Goal: Check status: Check status

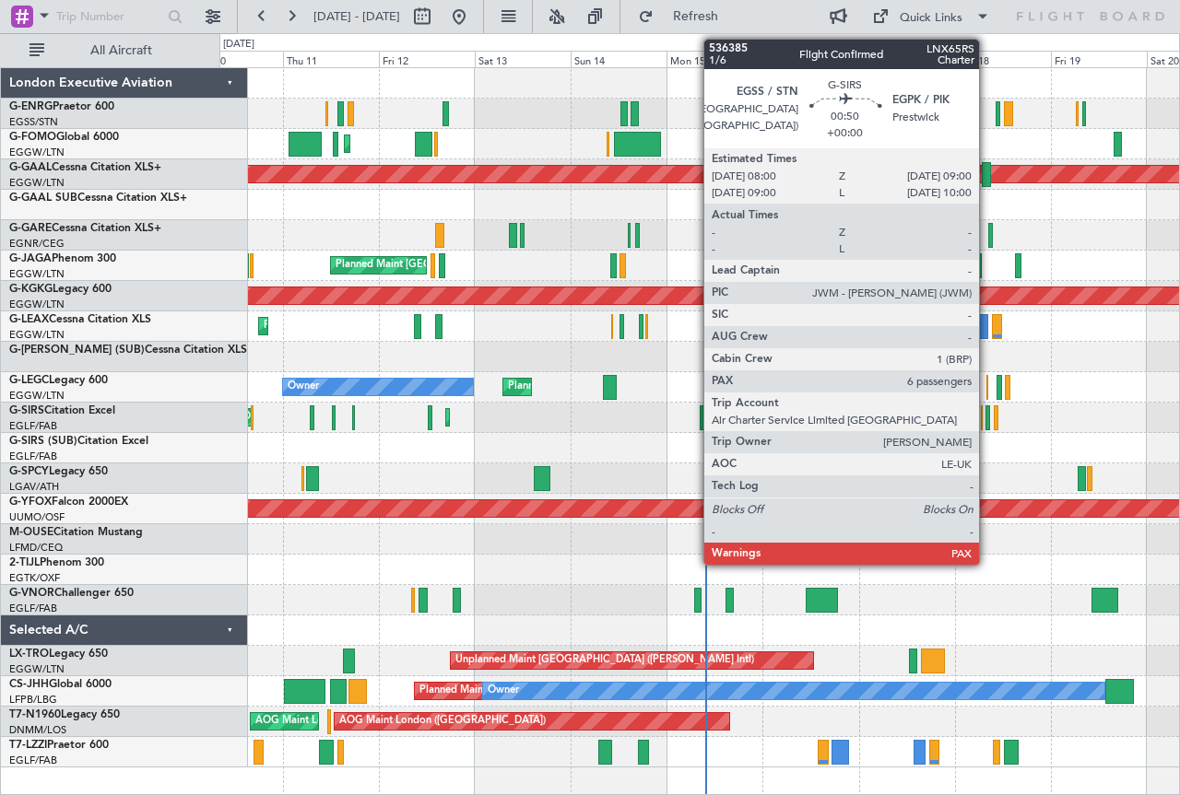
click at [987, 423] on div at bounding box center [987, 417] width 5 height 25
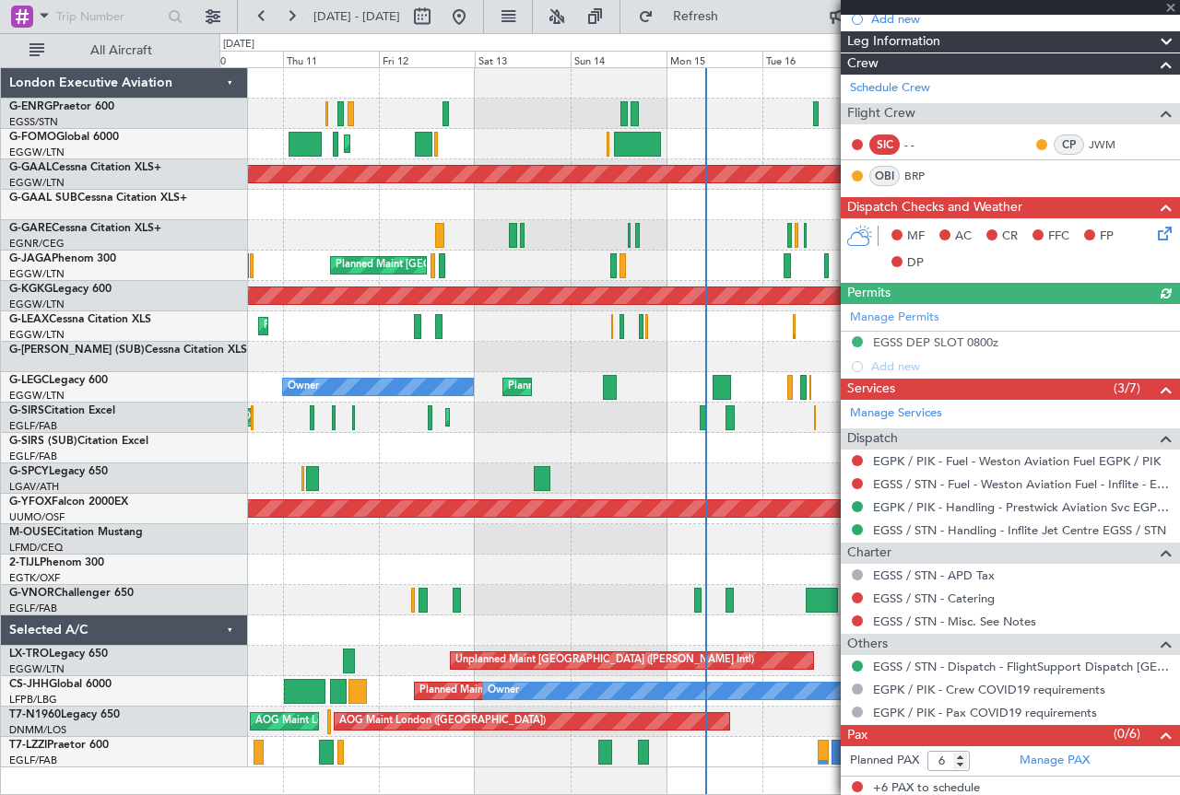
scroll to position [244, 0]
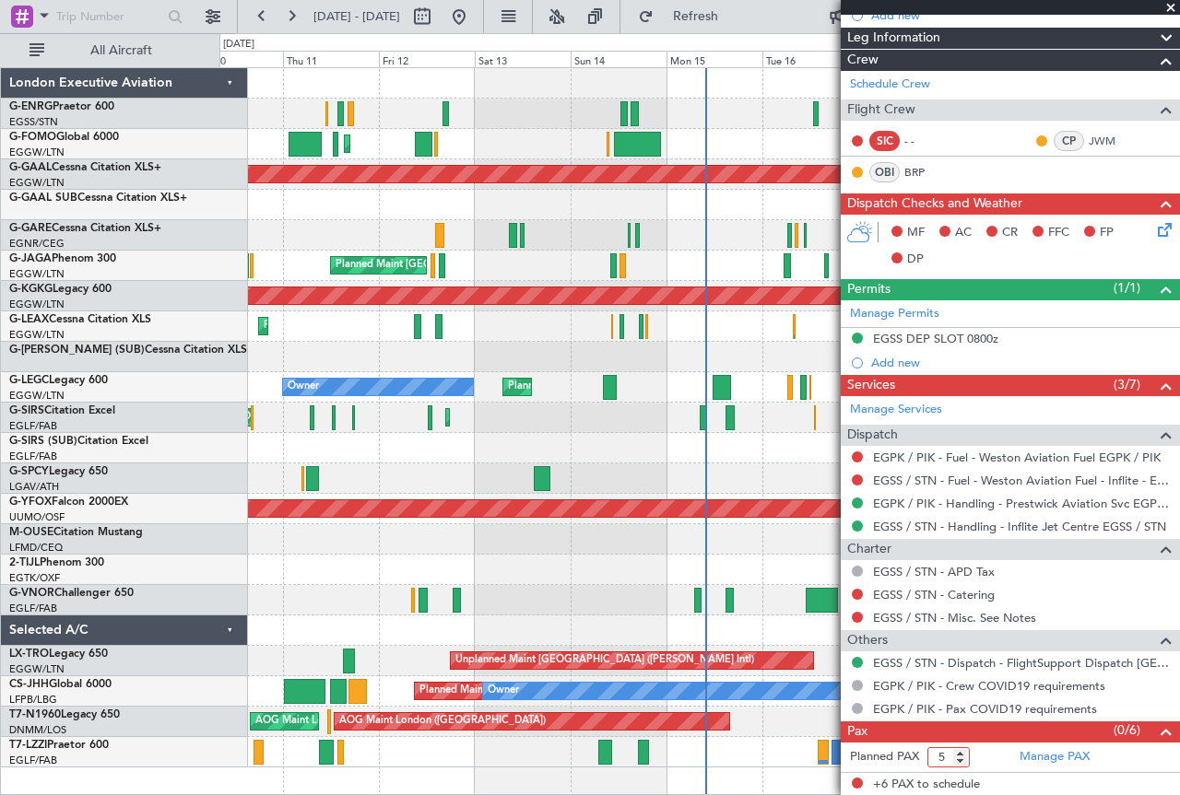
click at [959, 762] on input "5" at bounding box center [948, 757] width 42 height 20
click at [960, 753] on input "6" at bounding box center [948, 757] width 42 height 20
click at [1170, 11] on span at bounding box center [1170, 8] width 18 height 17
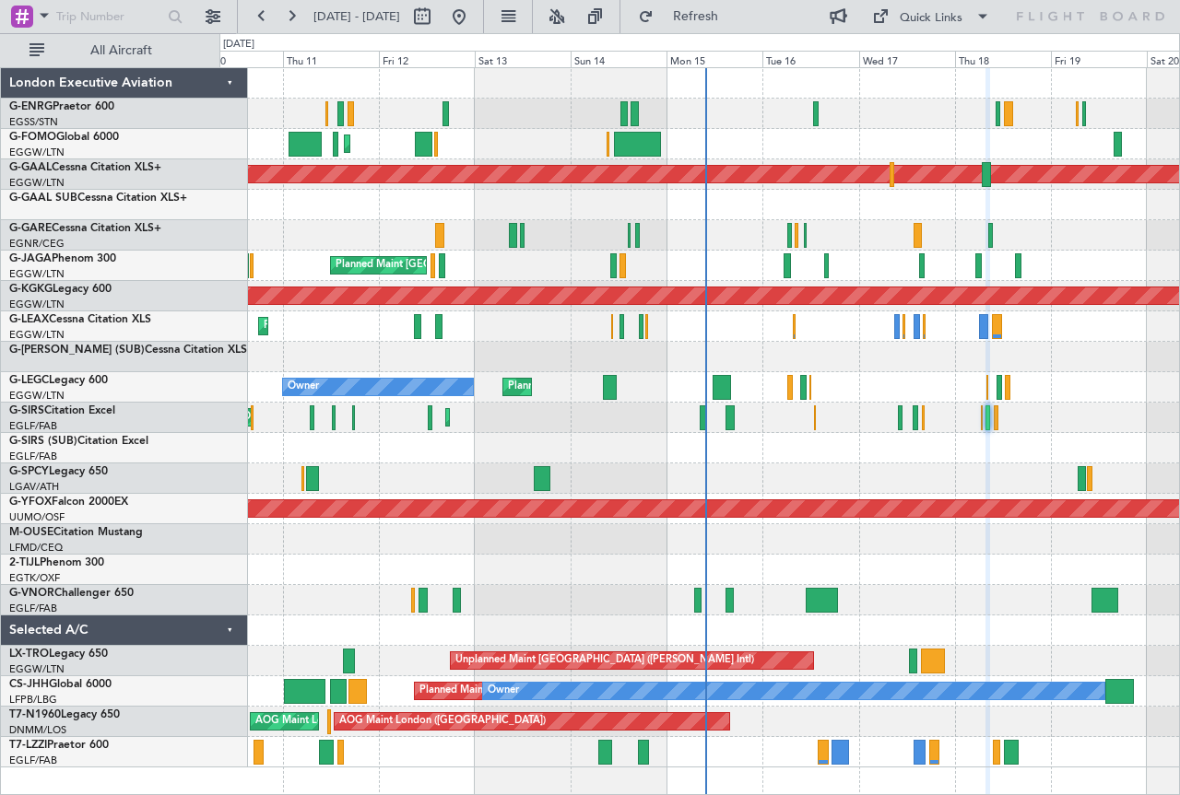
type input "0"
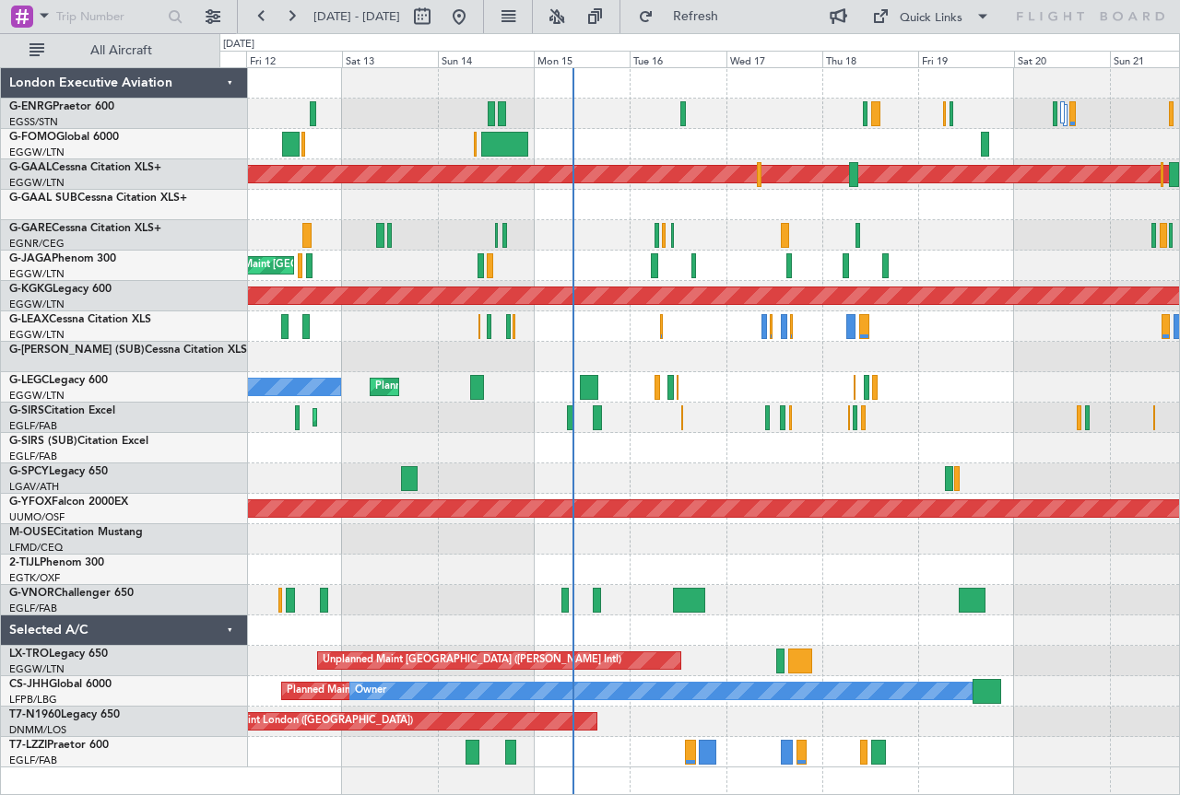
click at [621, 444] on div "Planned Maint [GEOGRAPHIC_DATA] ([GEOGRAPHIC_DATA]) No Crew Planned Maint [GEOG…" at bounding box center [698, 417] width 959 height 699
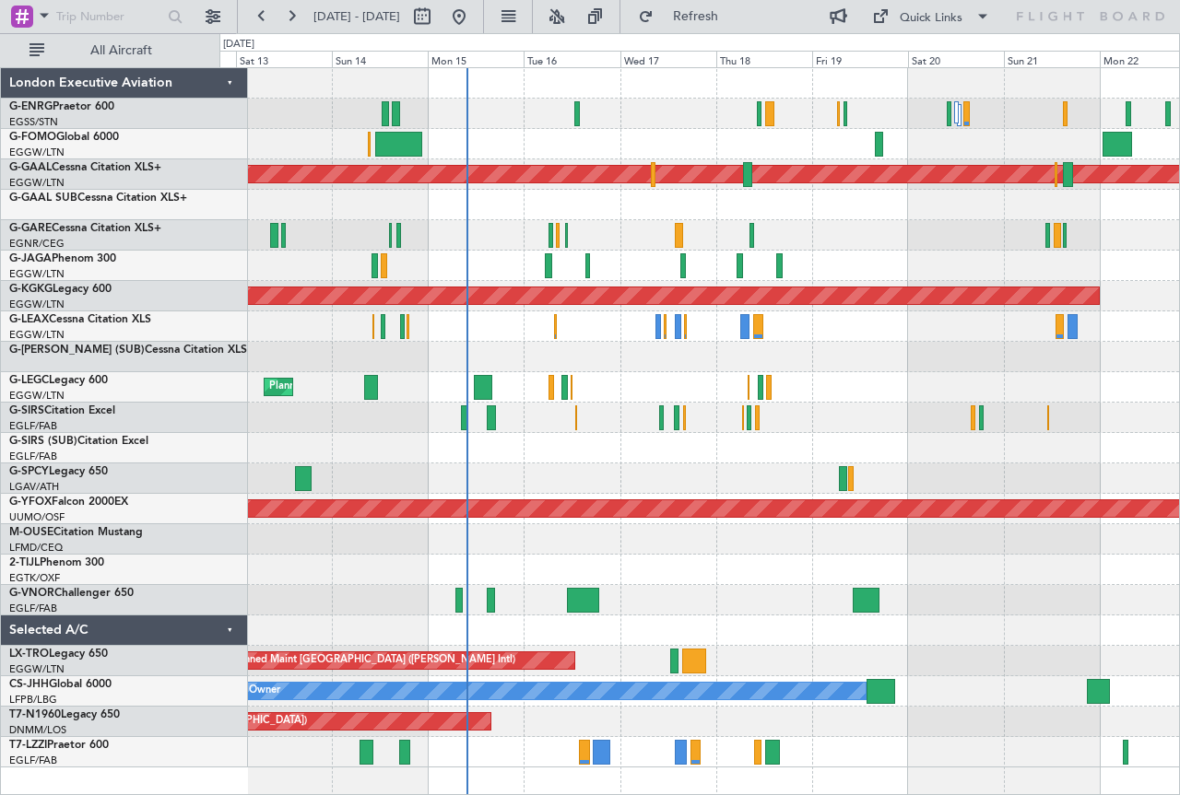
click at [815, 410] on div "Planned Maint [GEOGRAPHIC_DATA] ([GEOGRAPHIC_DATA]) AOG Maint [PERSON_NAME]" at bounding box center [698, 418] width 959 height 30
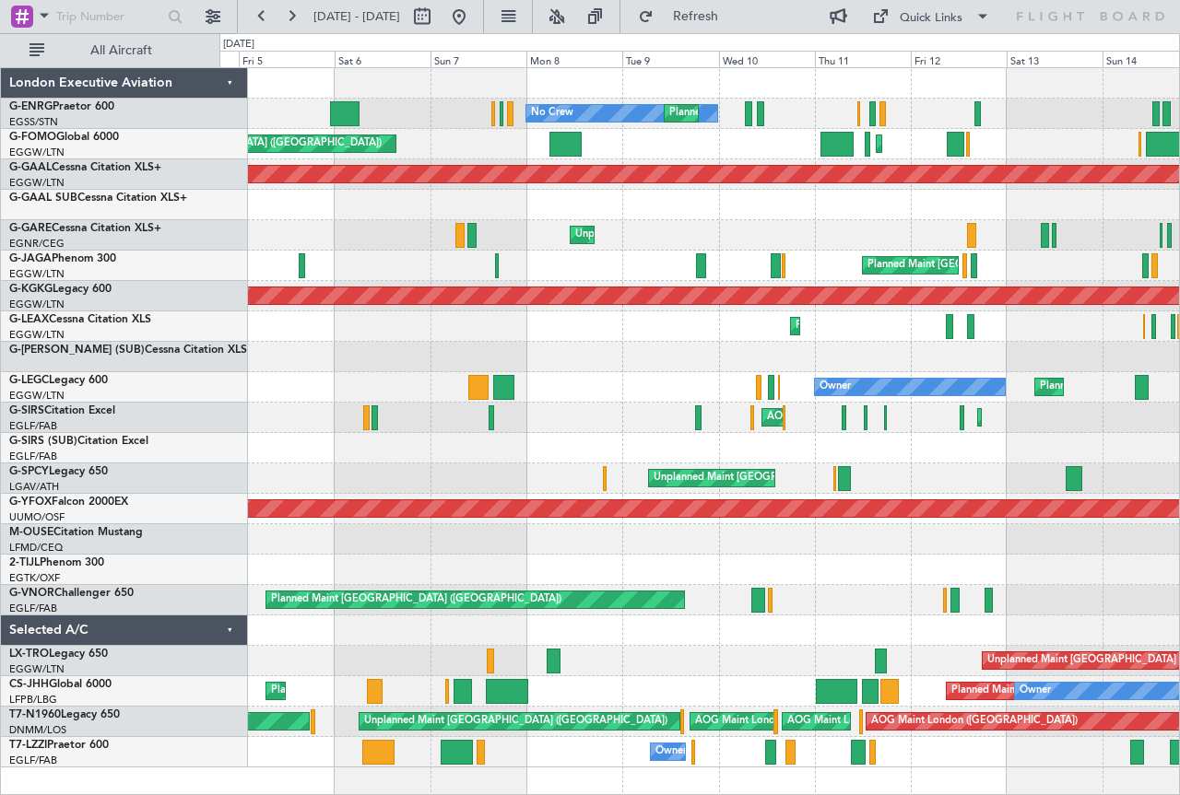
click at [1179, 421] on html "[DATE] - [DATE] Refresh Quick Links All Aircraft No Crew Planned Maint [GEOGRAP…" at bounding box center [590, 397] width 1180 height 795
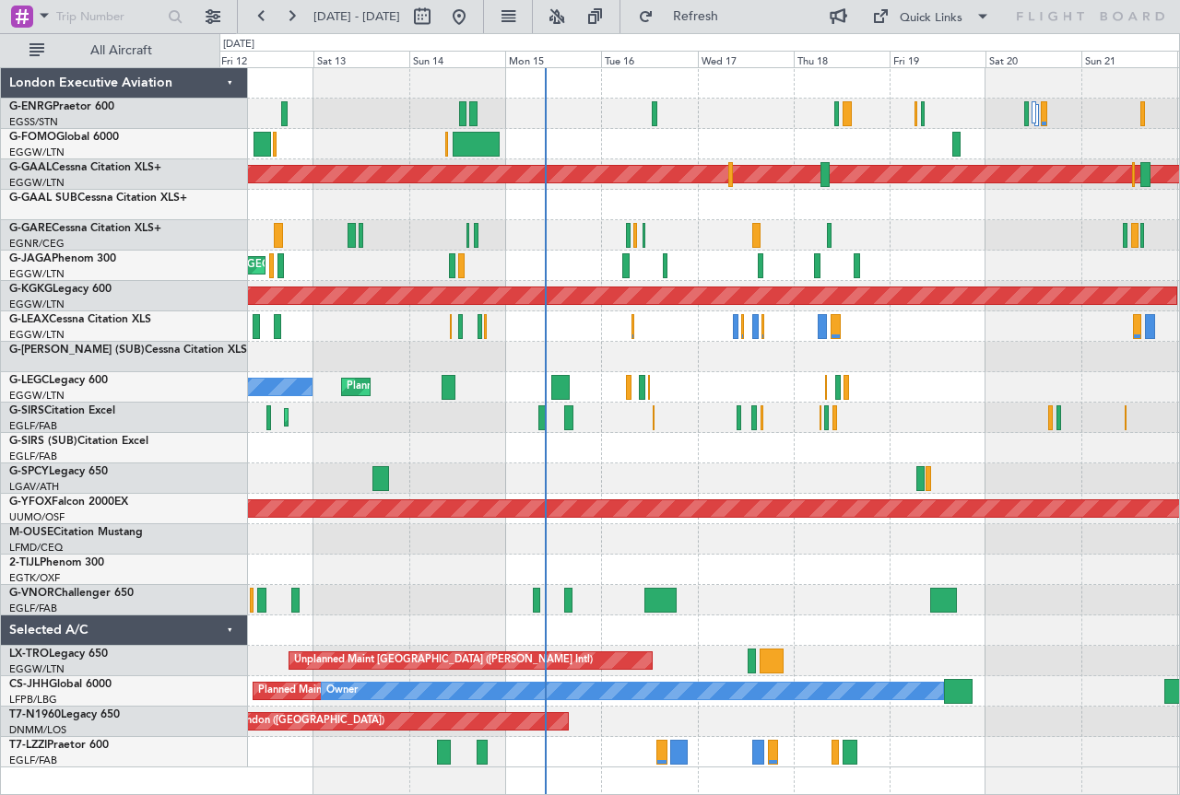
click at [321, 420] on div "No Crew Planned Maint [GEOGRAPHIC_DATA] ([GEOGRAPHIC_DATA]) Planned Maint [GEOG…" at bounding box center [698, 417] width 959 height 699
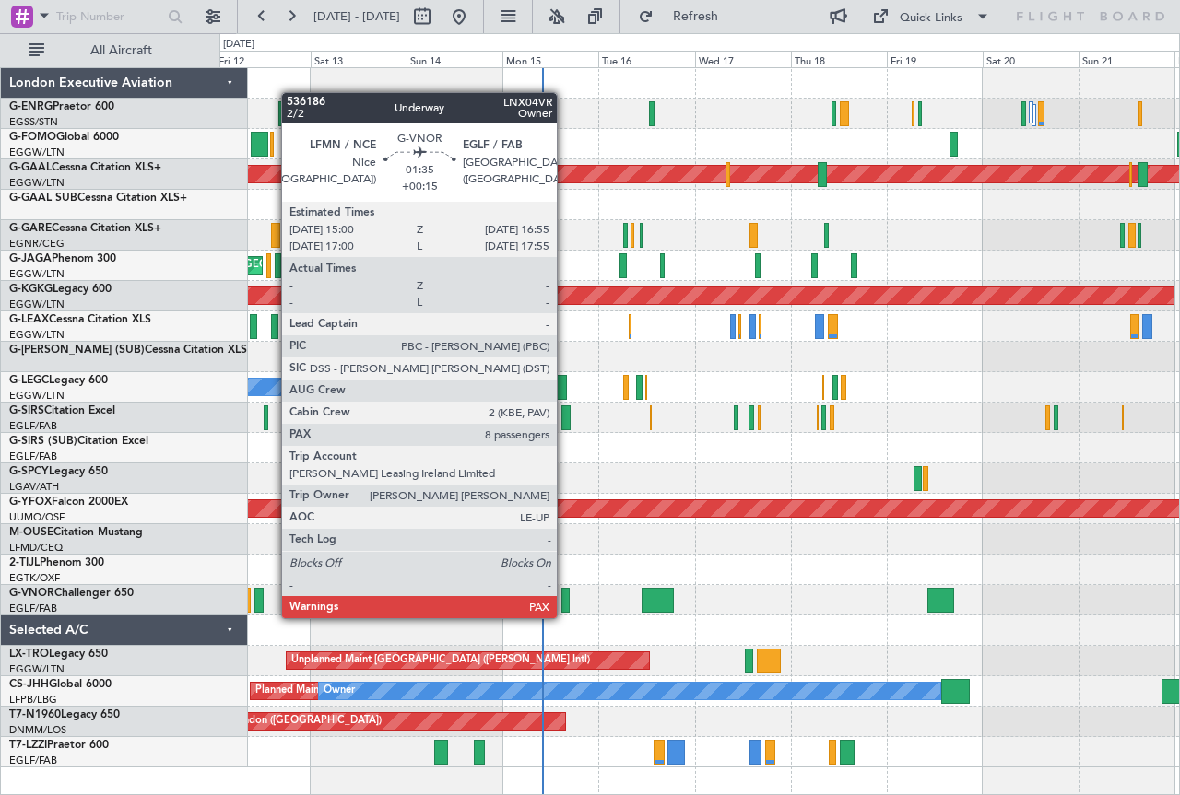
click at [565, 600] on div at bounding box center [565, 600] width 8 height 25
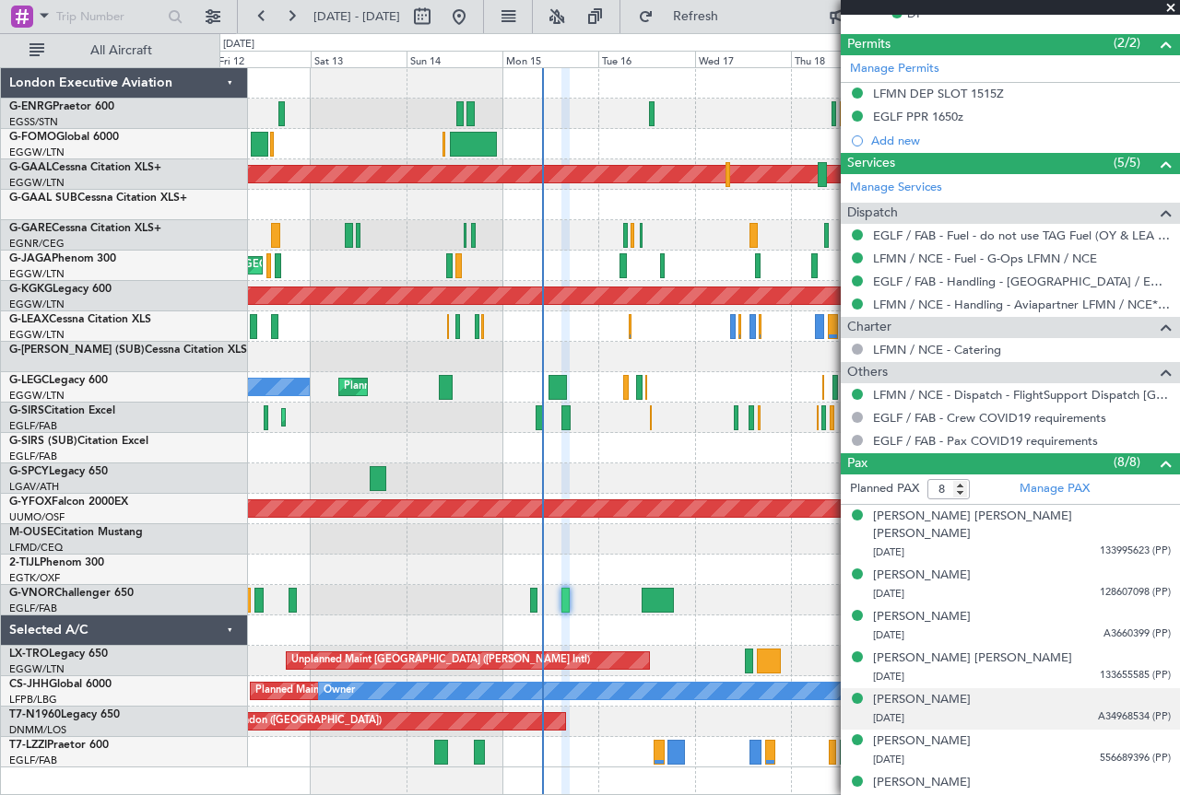
scroll to position [553, 0]
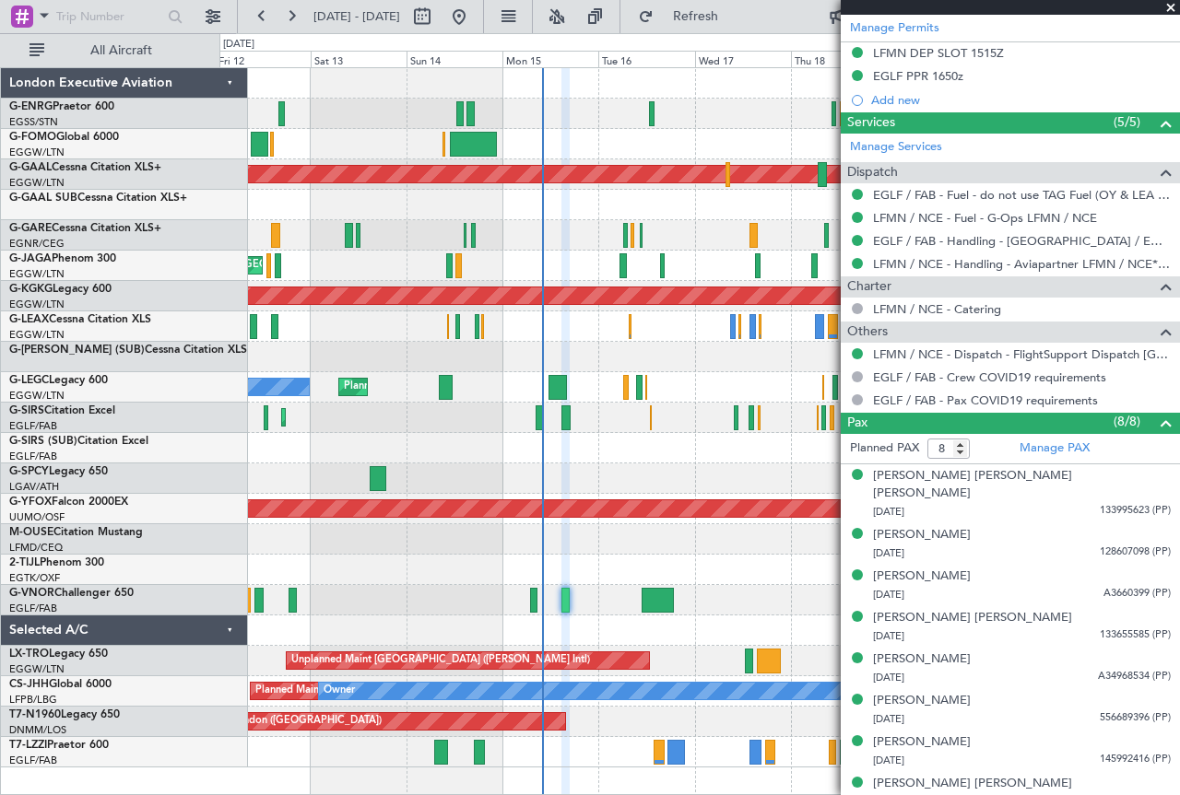
click at [1172, 6] on span at bounding box center [1170, 8] width 18 height 17
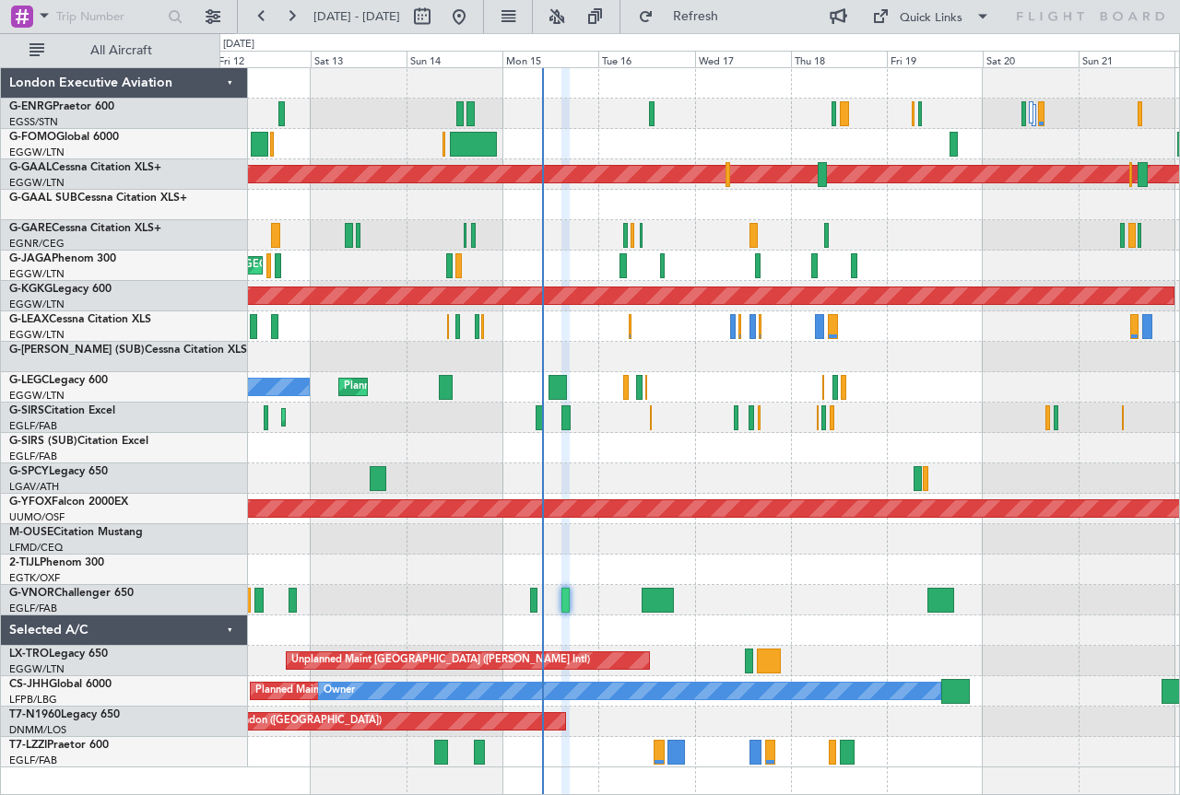
type input "0"
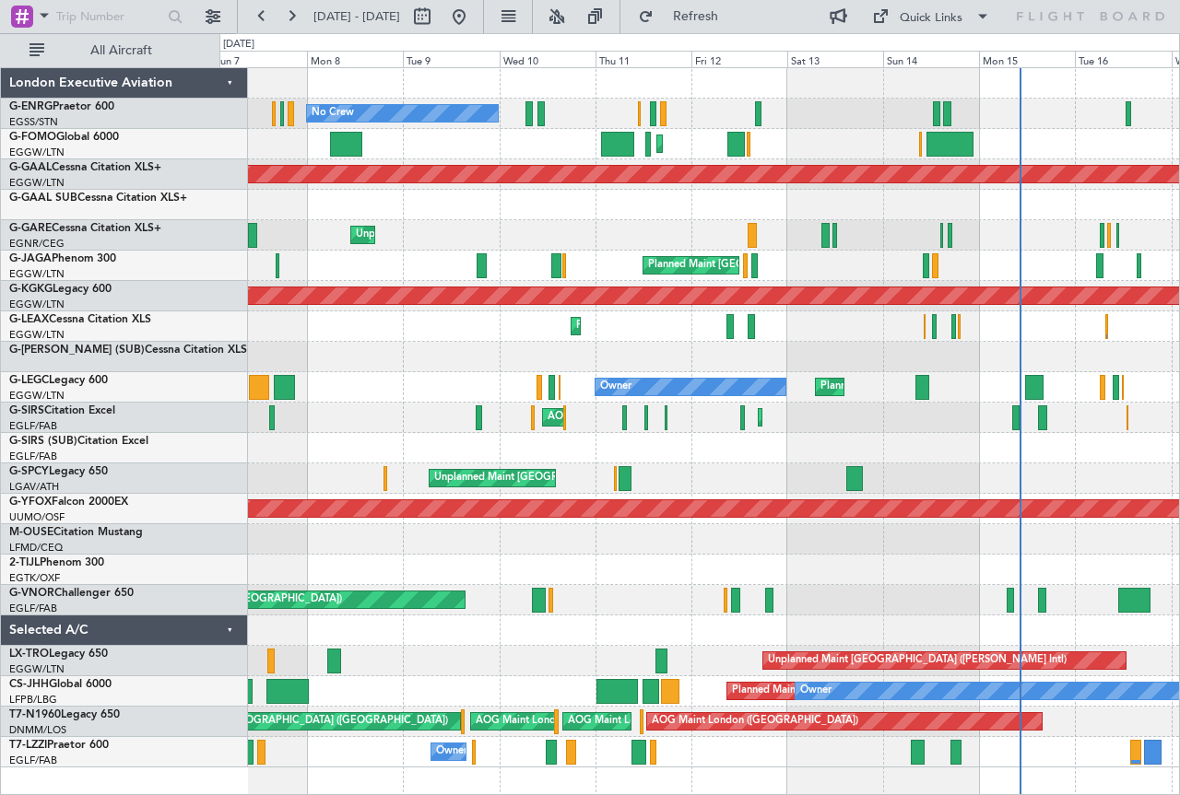
click at [820, 705] on div "Planned Maint [GEOGRAPHIC_DATA] ([GEOGRAPHIC_DATA]) No Crew Planned Maint [GEOG…" at bounding box center [698, 417] width 959 height 699
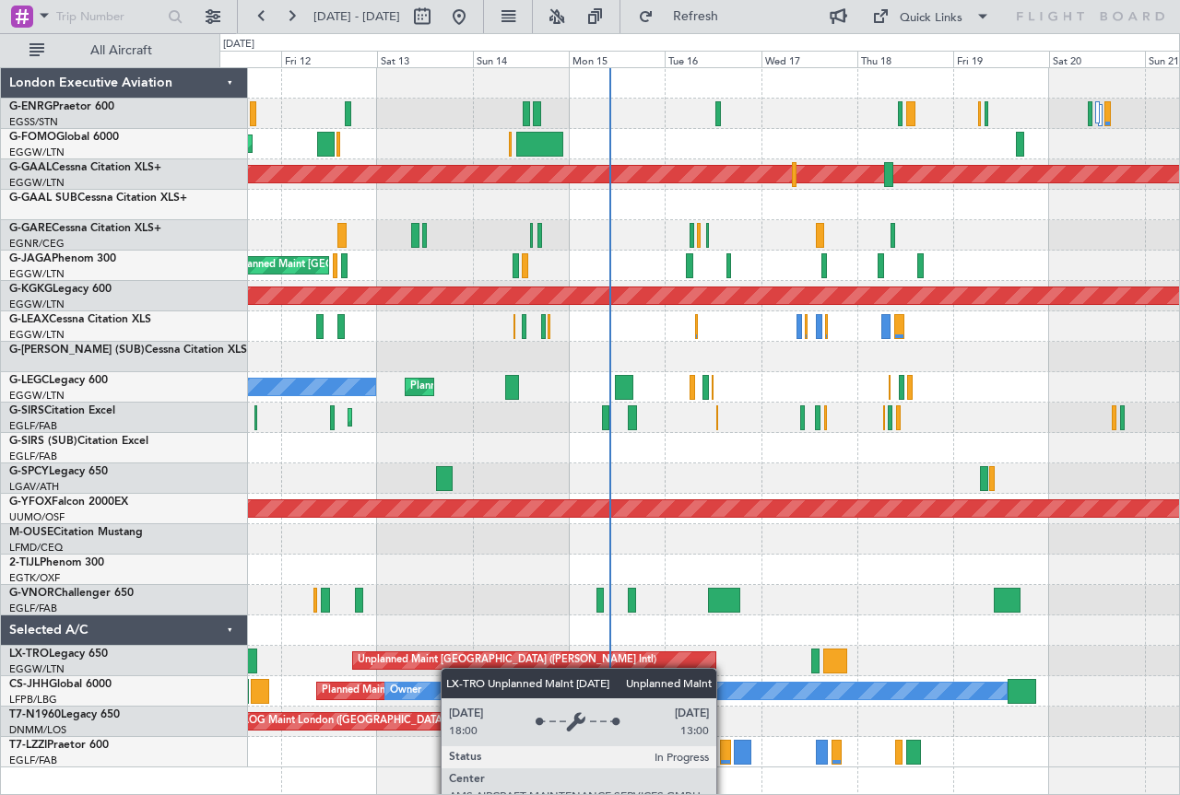
click at [368, 651] on div "Planned Maint [GEOGRAPHIC_DATA] ([GEOGRAPHIC_DATA]) No Crew Planned Maint [GEOG…" at bounding box center [698, 417] width 959 height 699
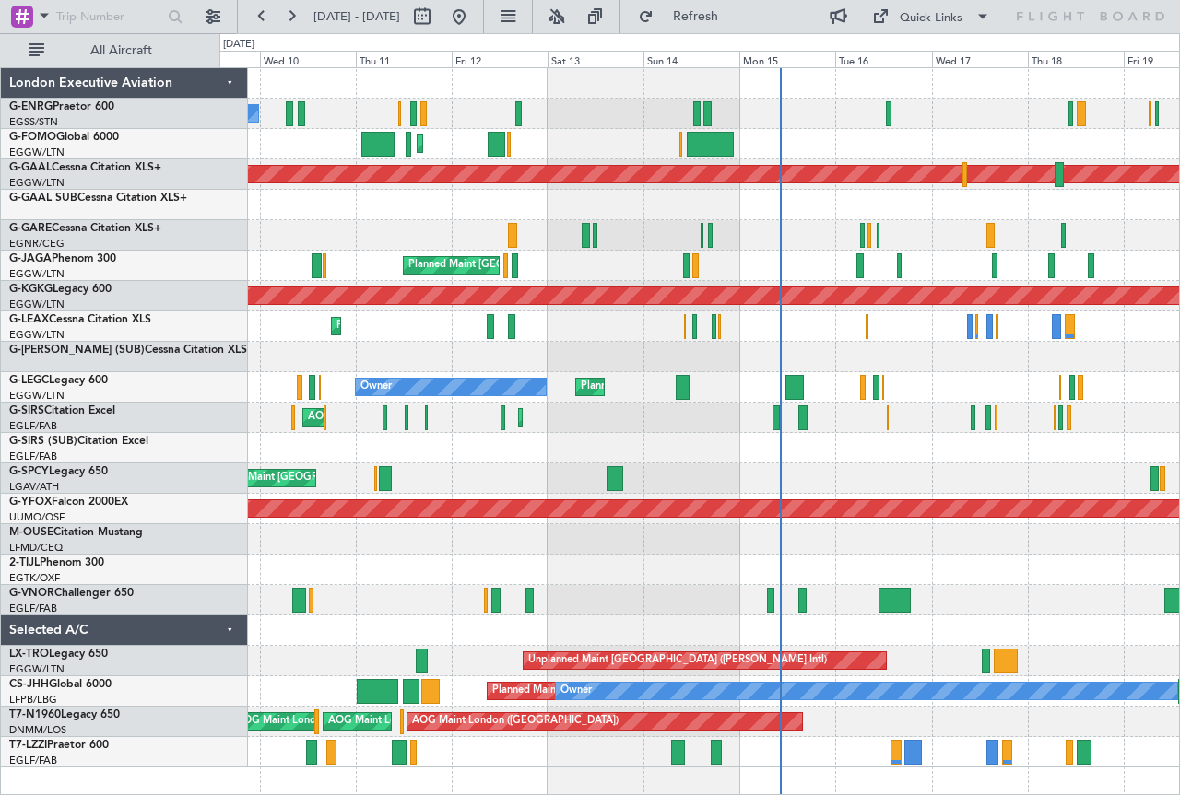
click at [736, 438] on div "No Crew Planned Maint [GEOGRAPHIC_DATA] ([GEOGRAPHIC_DATA]) Planned Maint [GEOG…" at bounding box center [698, 417] width 959 height 699
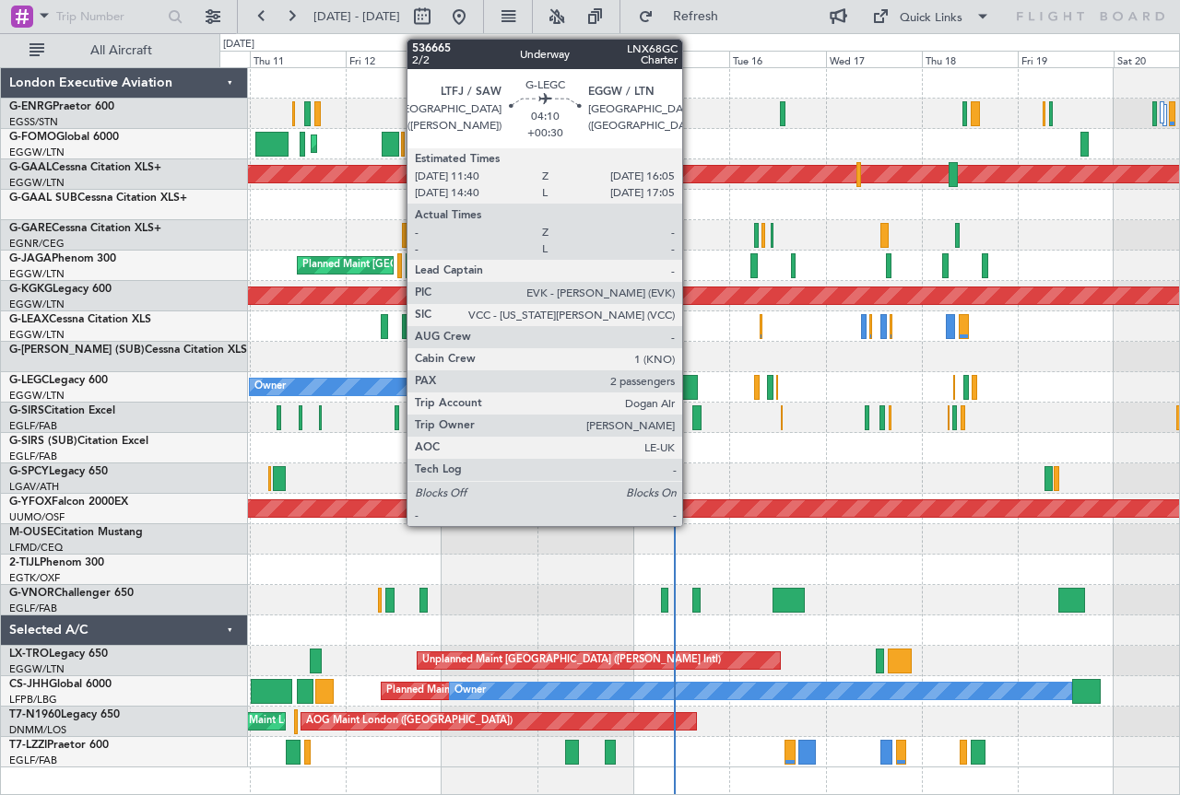
click at [690, 382] on div at bounding box center [688, 387] width 18 height 25
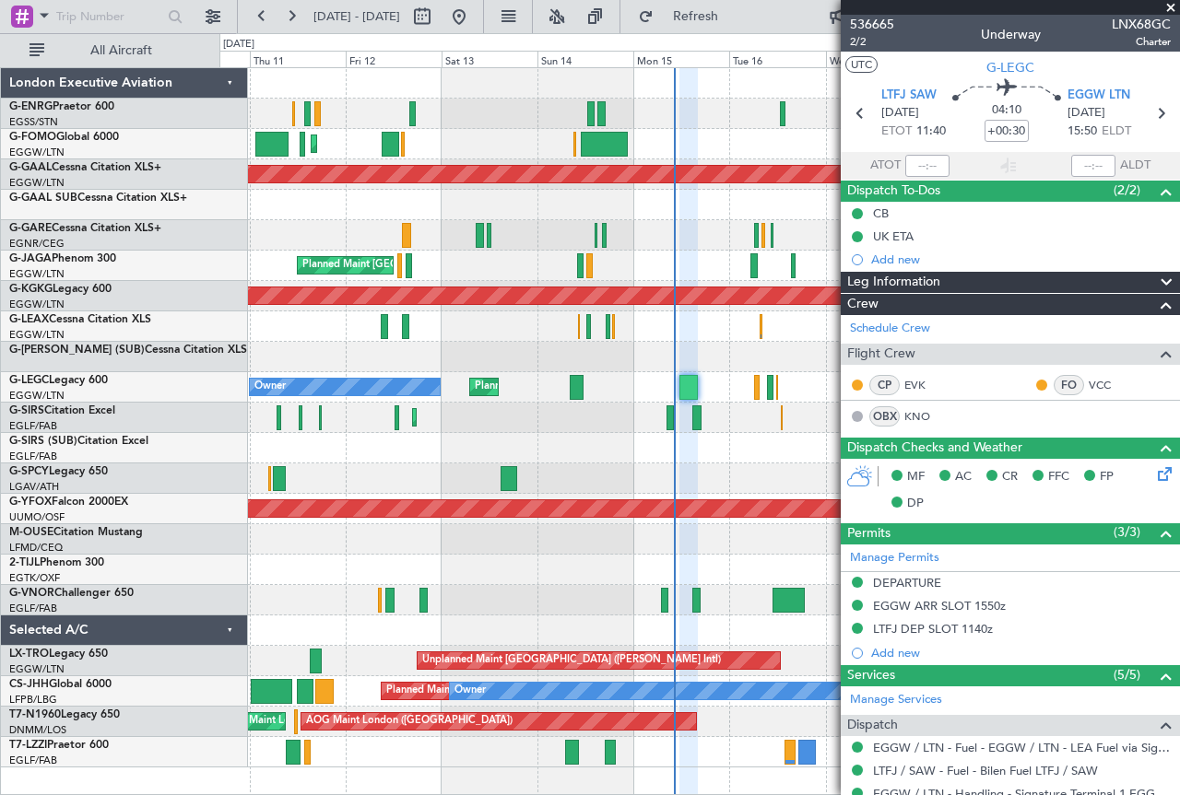
click at [1173, 6] on span at bounding box center [1170, 8] width 18 height 17
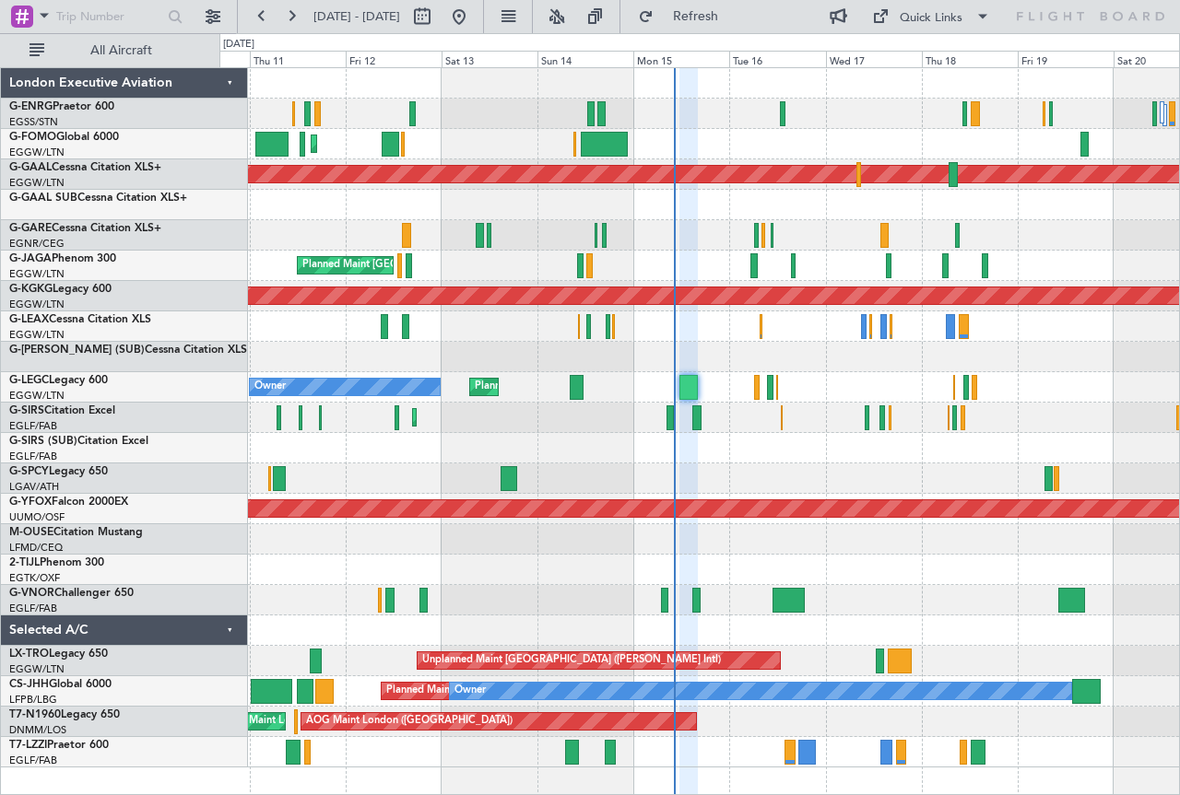
type input "0"
